Goal: Task Accomplishment & Management: Use online tool/utility

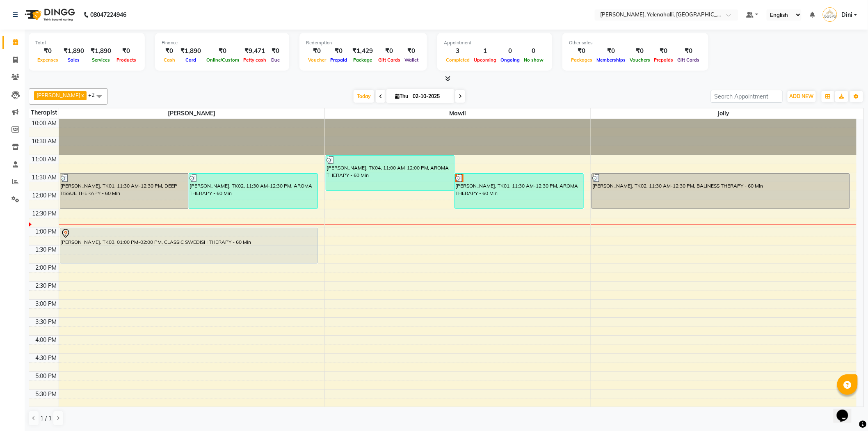
click at [132, 263] on div "[PERSON_NAME], TK03, 01:00 PM-02:00 PM, CLASSIC SWEDISH THERAPY - 60 Min" at bounding box center [189, 246] width 258 height 36
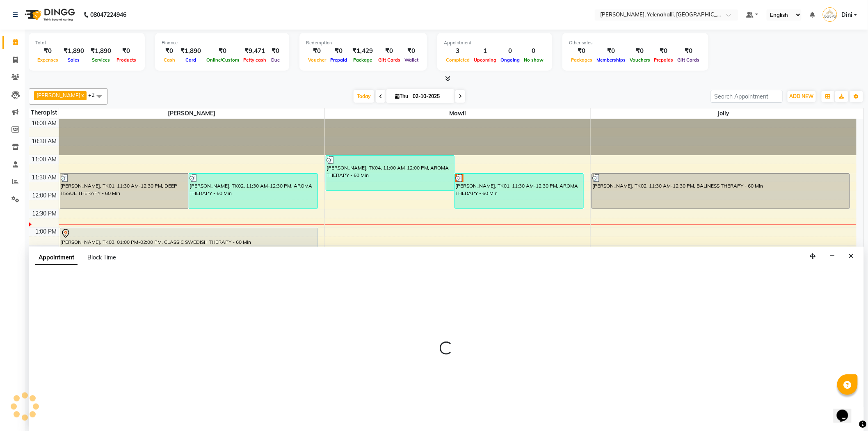
select select "61850"
select select "825"
select select "tentative"
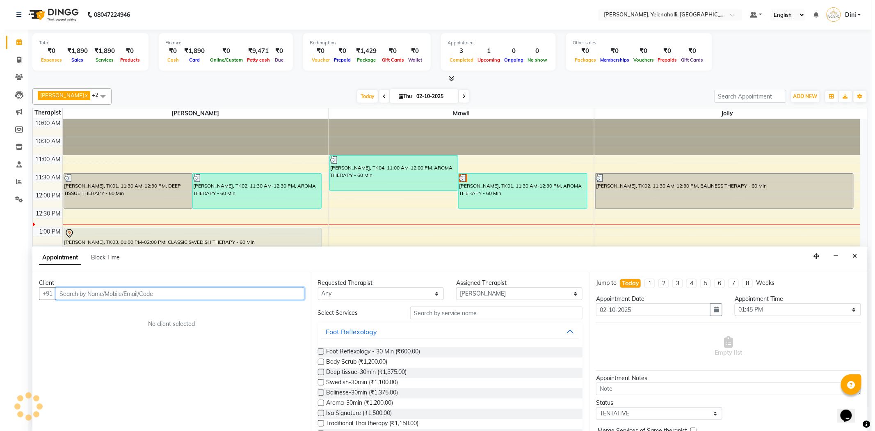
scroll to position [0, 0]
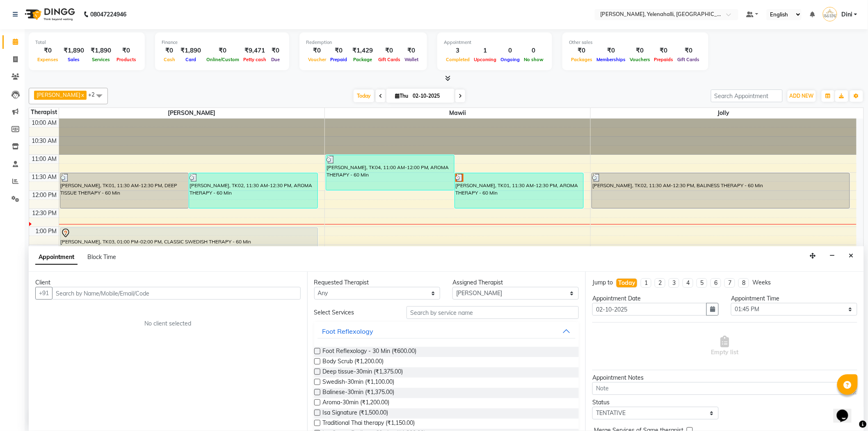
click at [212, 83] on div "Total ₹0 Expenses ₹1,890 Sales ₹1,890 Services ₹0 Products Finance ₹0 Cash ₹1,8…" at bounding box center [447, 230] width 844 height 402
click at [855, 255] on button "Close" at bounding box center [852, 255] width 12 height 13
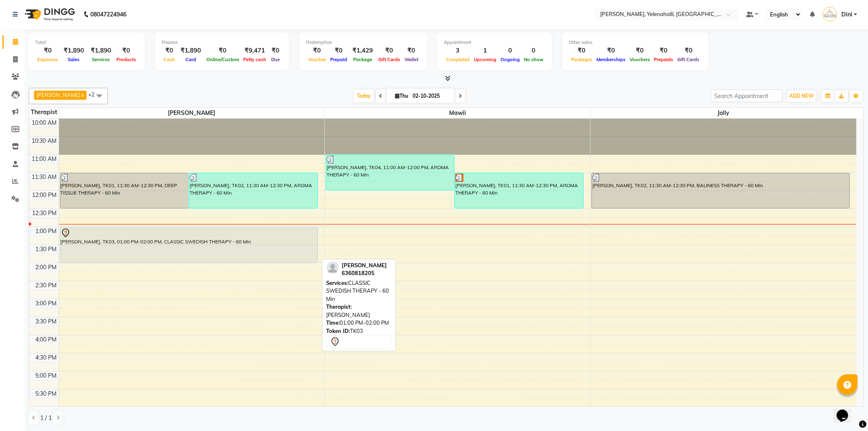
click at [258, 240] on div "[PERSON_NAME], TK03, 01:00 PM-02:00 PM, CLASSIC SWEDISH THERAPY - 60 Min" at bounding box center [188, 245] width 257 height 35
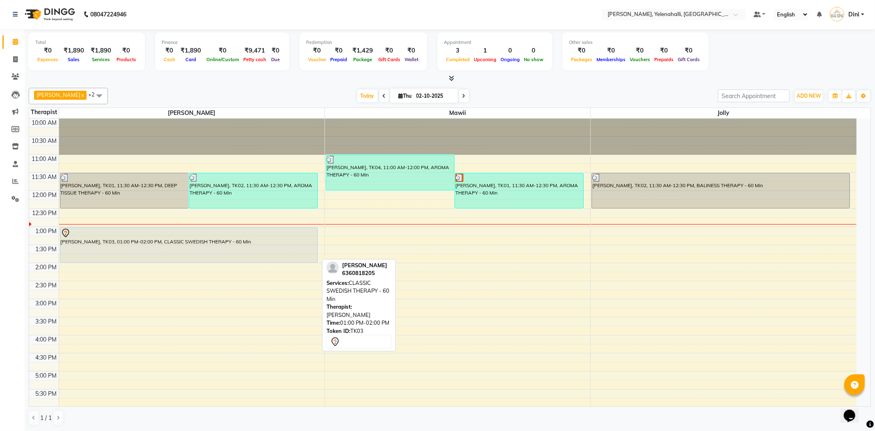
select select "7"
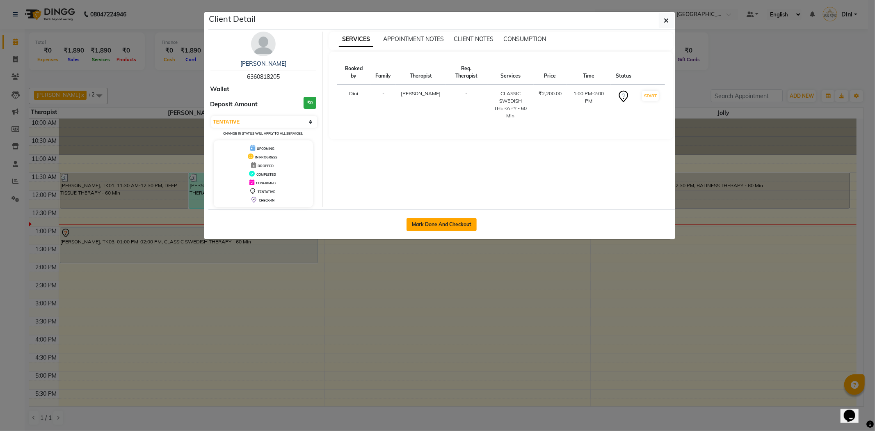
click at [440, 223] on button "Mark Done And Checkout" at bounding box center [442, 224] width 70 height 13
select select "service"
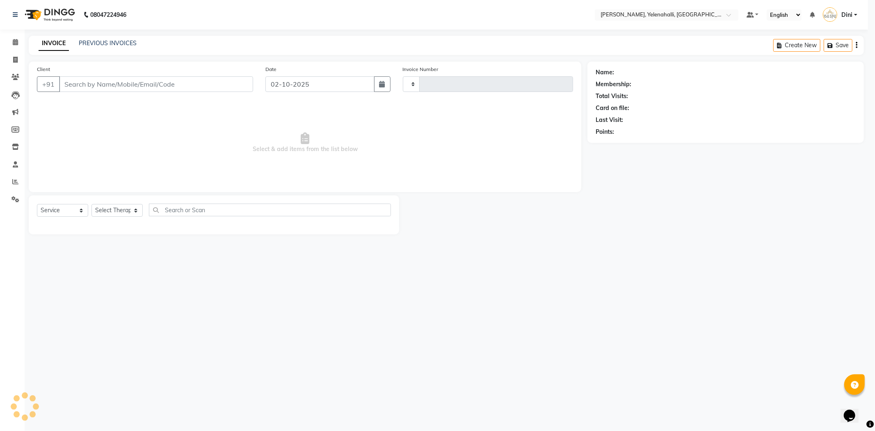
type input "1019"
select select "6121"
type input "6360818205"
select select "61850"
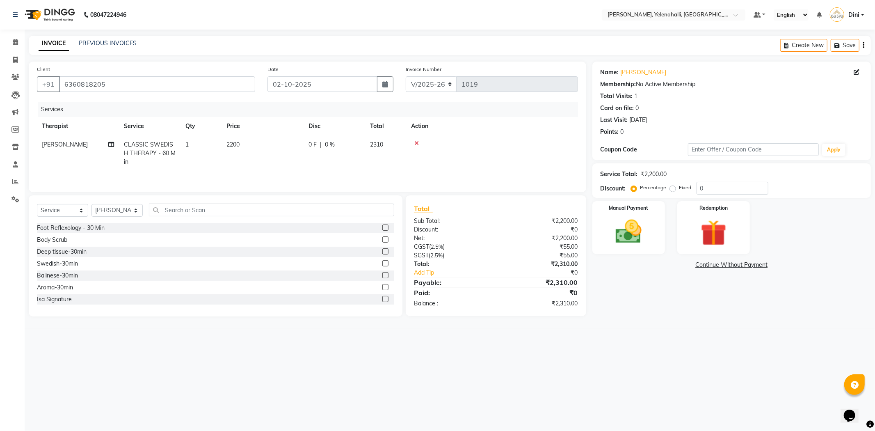
click at [345, 144] on div "0 F | 0 %" at bounding box center [335, 144] width 52 height 9
select select "61850"
click at [397, 140] on input "0" at bounding box center [395, 146] width 25 height 13
type input "20"
click at [397, 157] on tr "Admin Dini [PERSON_NAME] Kyrie [PERSON_NAME] Mr.Mohit Mr. [PERSON_NAME] Sawmtei…" at bounding box center [307, 152] width 541 height 35
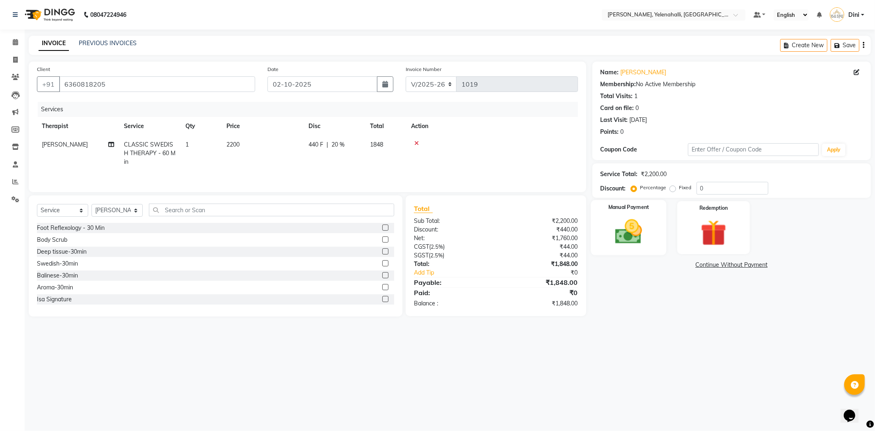
click at [644, 229] on img at bounding box center [629, 231] width 44 height 31
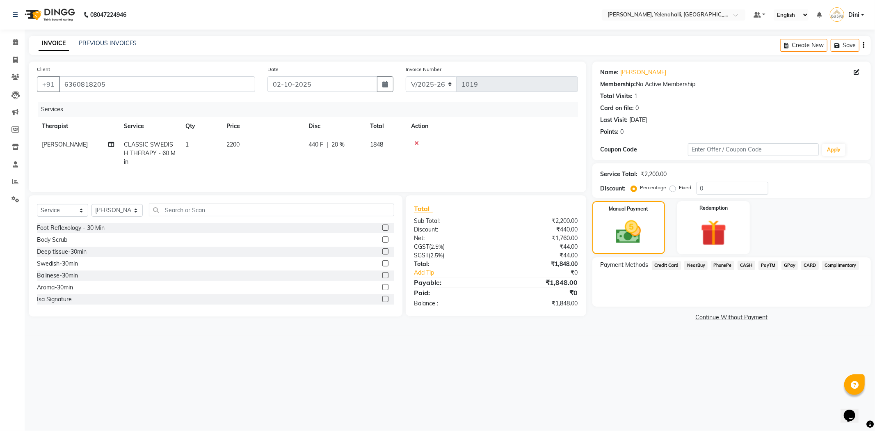
click at [785, 263] on span "GPay" at bounding box center [790, 265] width 17 height 9
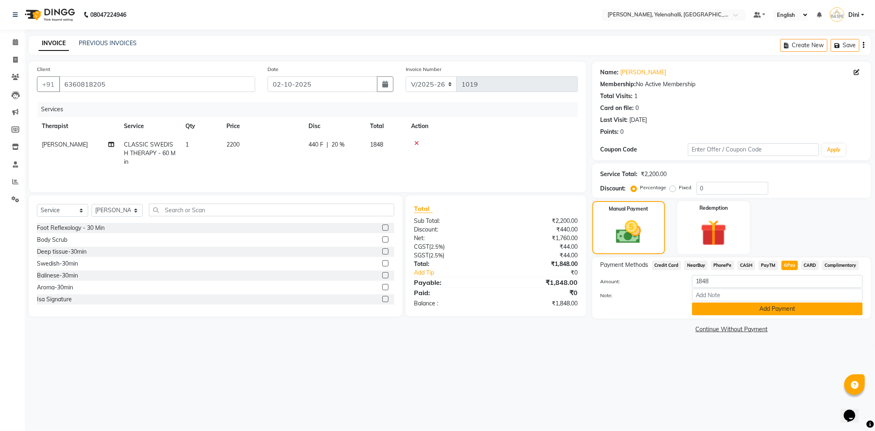
click at [764, 307] on button "Add Payment" at bounding box center [777, 308] width 171 height 13
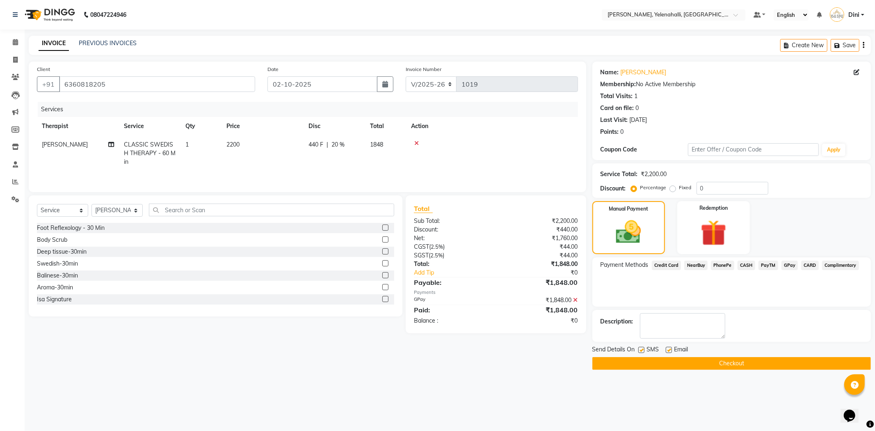
click at [737, 364] on button "Checkout" at bounding box center [732, 363] width 279 height 13
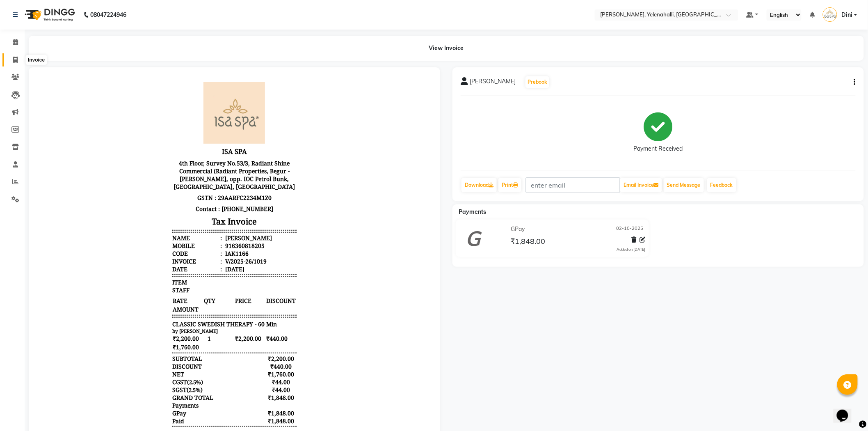
click at [11, 59] on span at bounding box center [15, 59] width 14 height 9
select select "service"
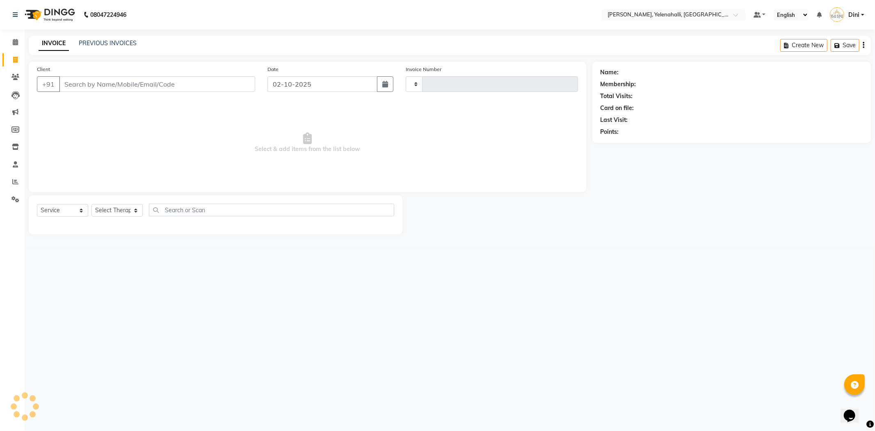
type input "1020"
select select "6121"
click at [14, 42] on icon at bounding box center [15, 42] width 5 height 6
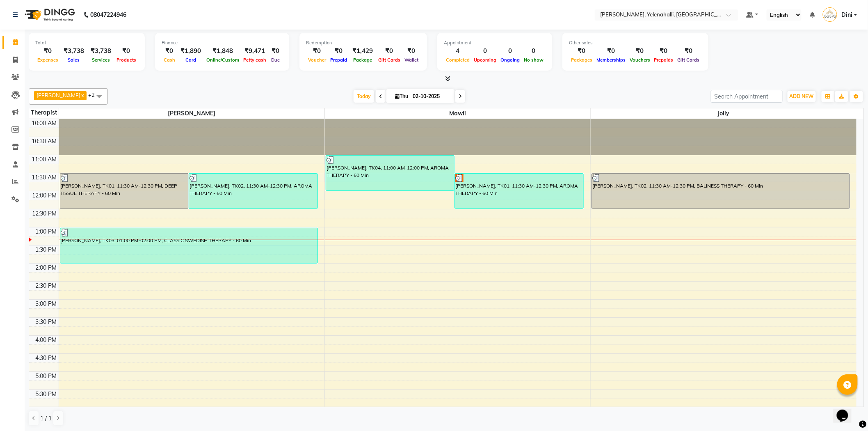
scroll to position [0, 0]
